Goal: Information Seeking & Learning: Stay updated

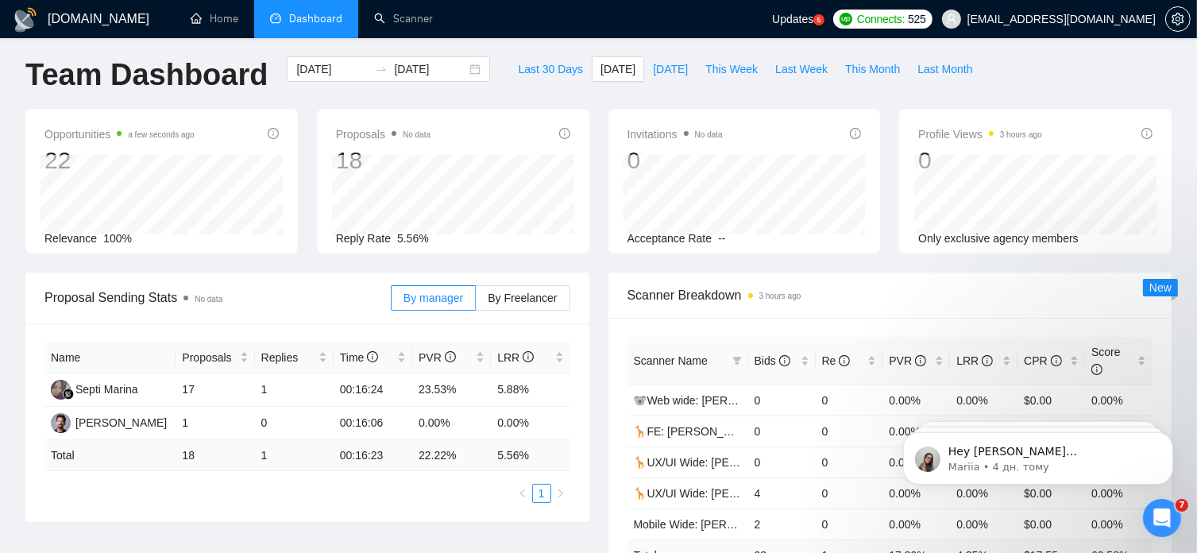
click at [825, 28] on div "Updates 5" at bounding box center [798, 19] width 52 height 38
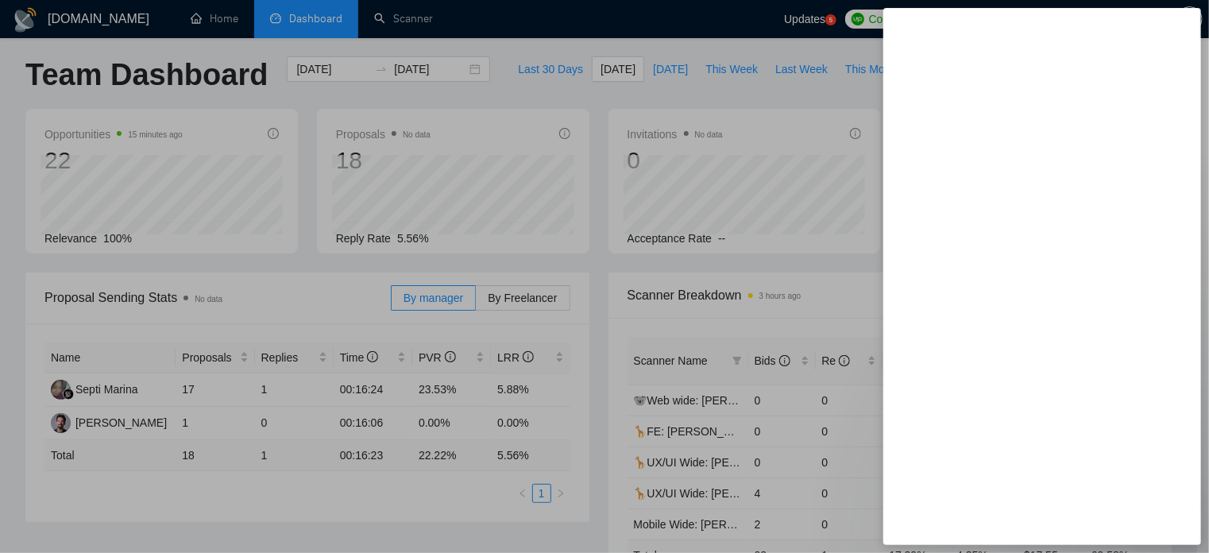
click at [255, 533] on div at bounding box center [604, 276] width 1209 height 553
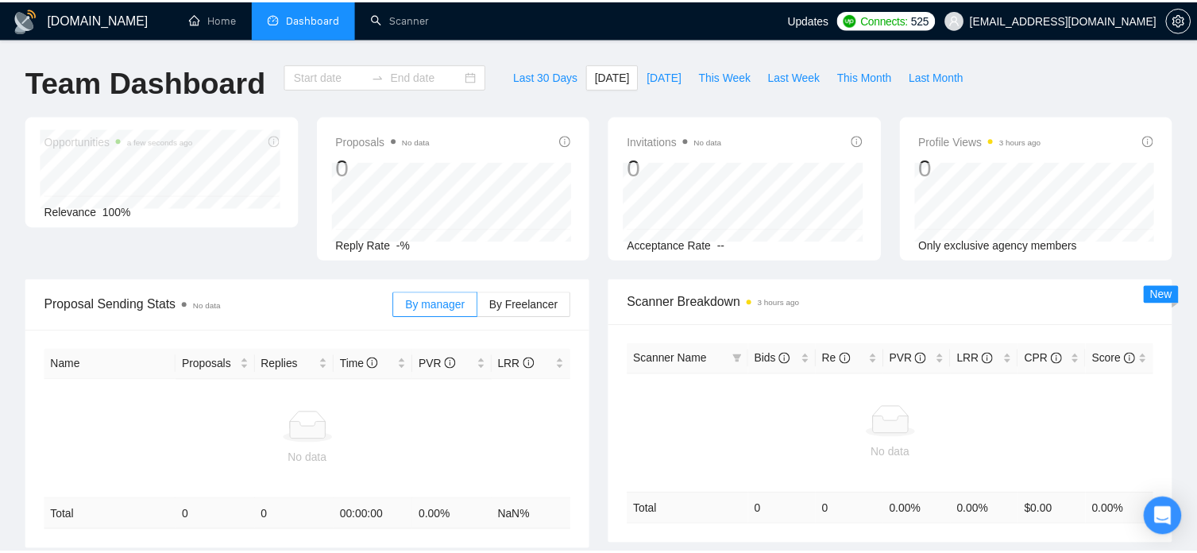
scroll to position [7, 0]
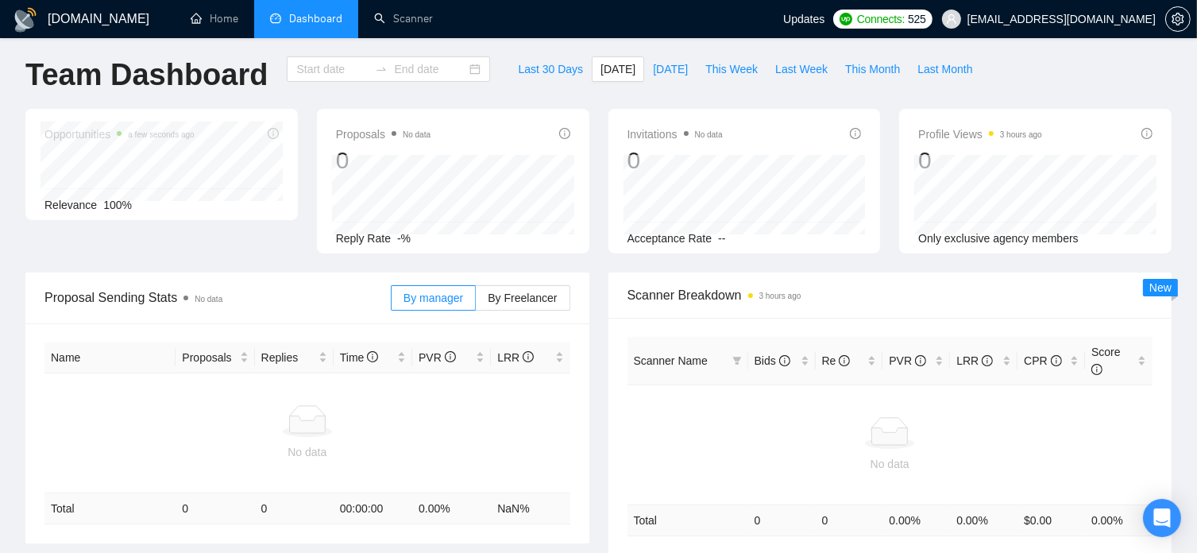
type input "[DATE]"
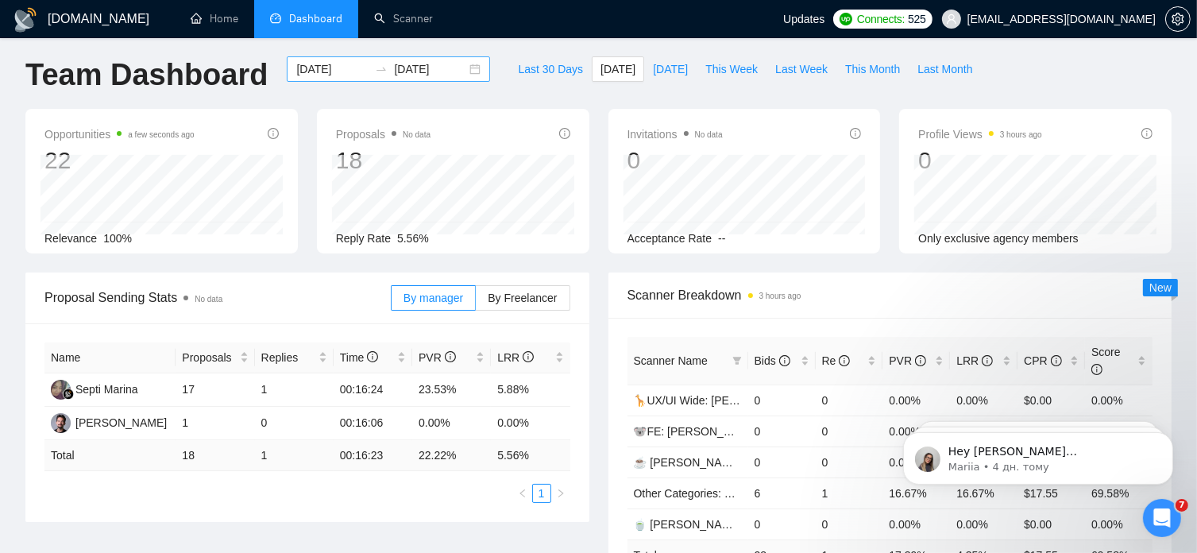
scroll to position [0, 0]
click at [405, 19] on link "Scanner" at bounding box center [403, 19] width 59 height 14
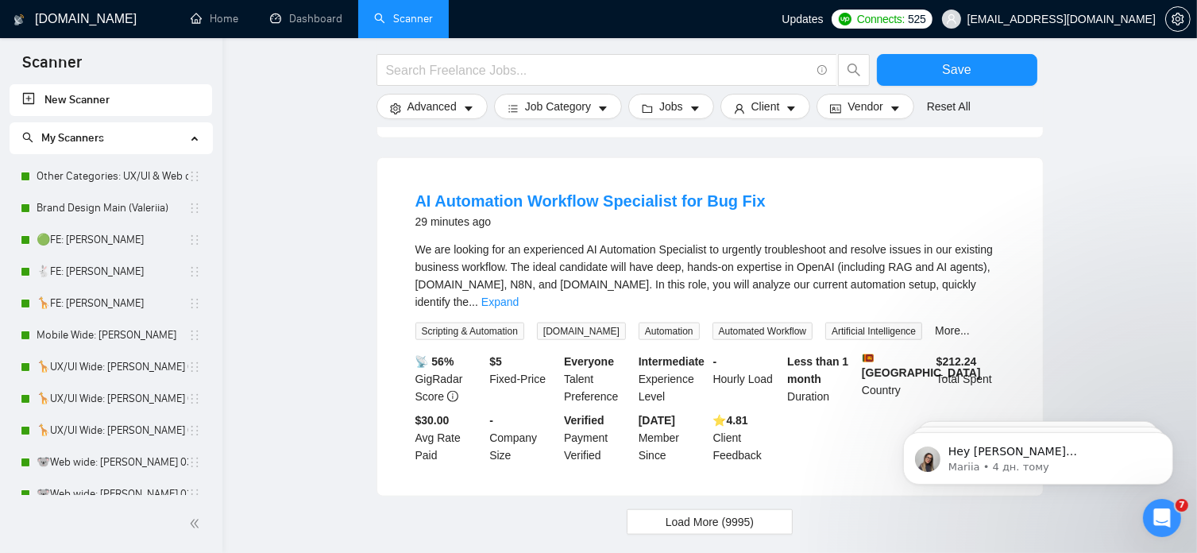
scroll to position [1624, 0]
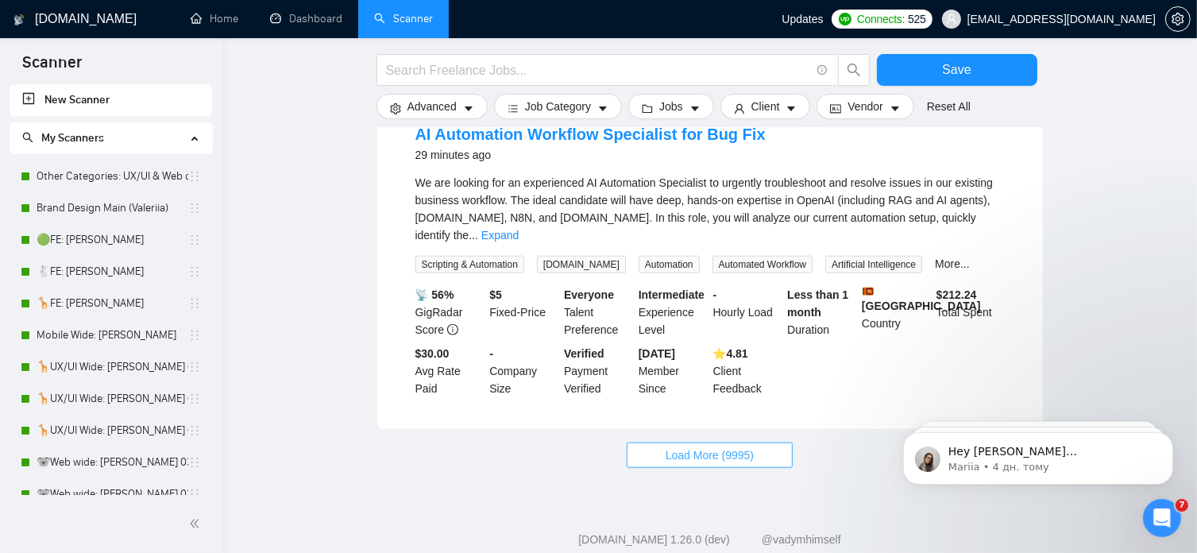
click at [674, 447] on span "Load More (9995)" at bounding box center [710, 455] width 88 height 17
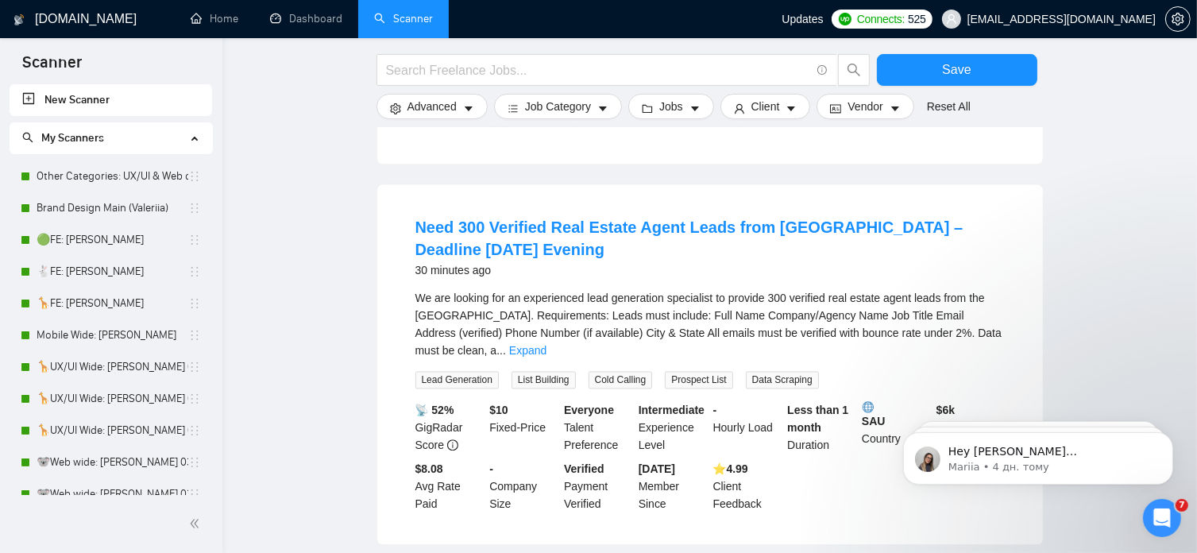
scroll to position [3308, 0]
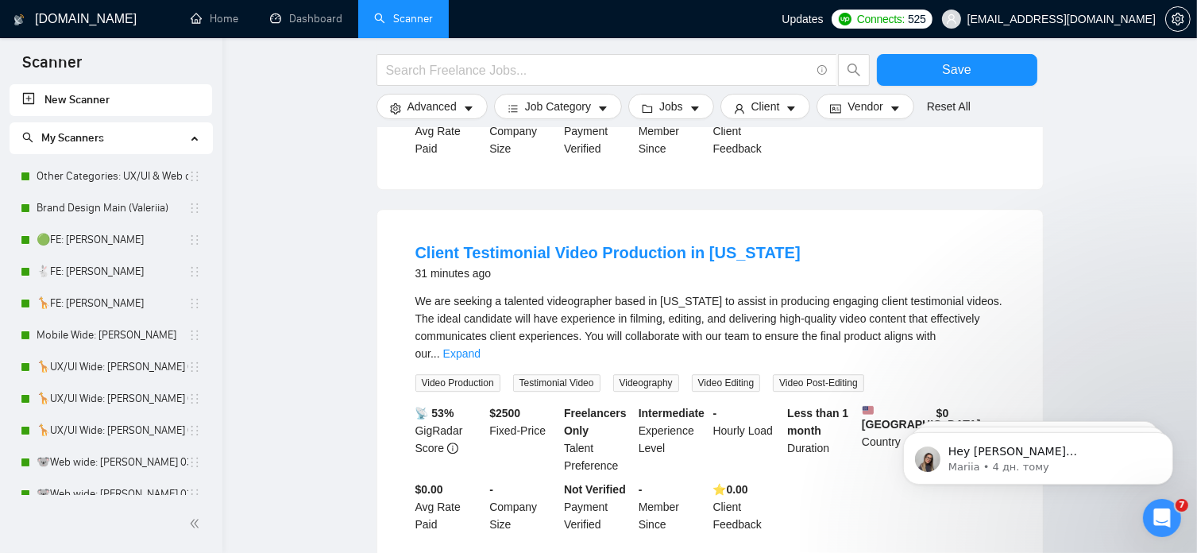
scroll to position [4385, 0]
click at [323, 18] on link "Dashboard" at bounding box center [306, 19] width 72 height 14
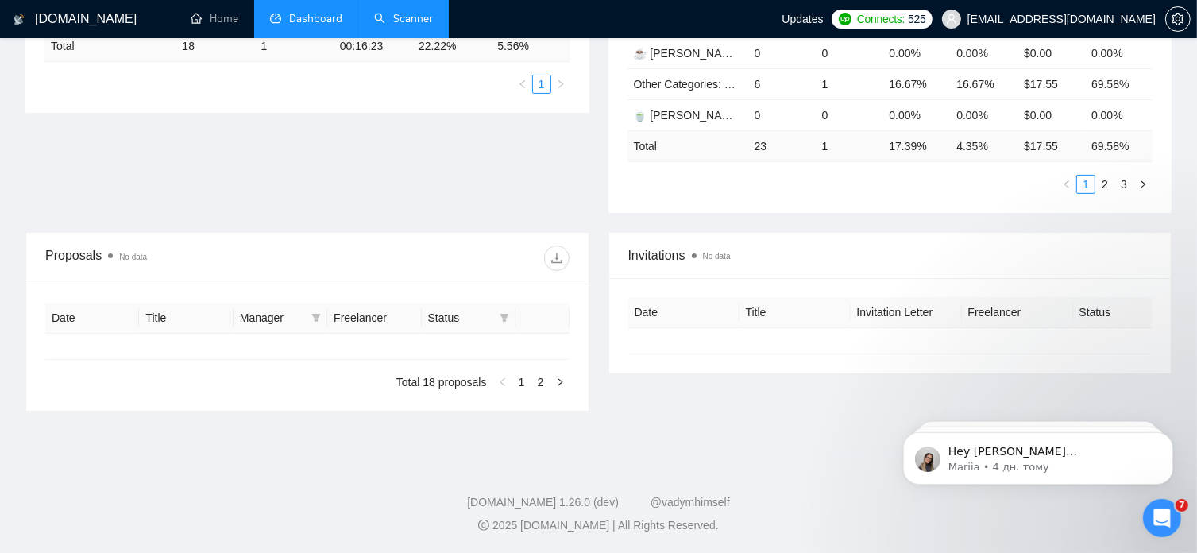
type input "2025-07-13"
type input "[DATE]"
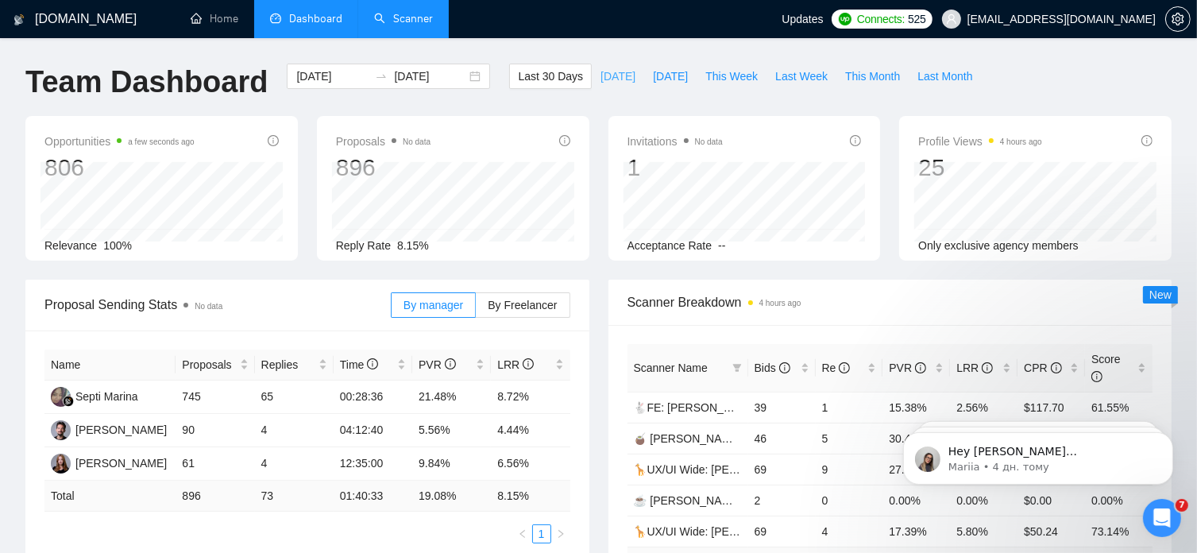
click at [601, 72] on span "[DATE]" at bounding box center [618, 76] width 35 height 17
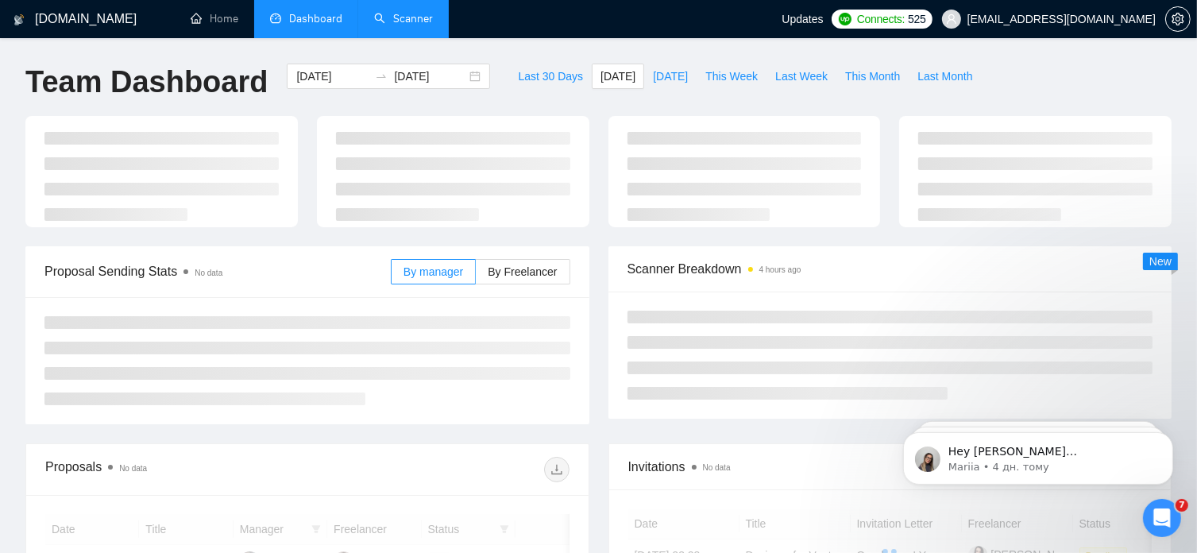
type input "[DATE]"
